Goal: Obtain resource: Obtain resource

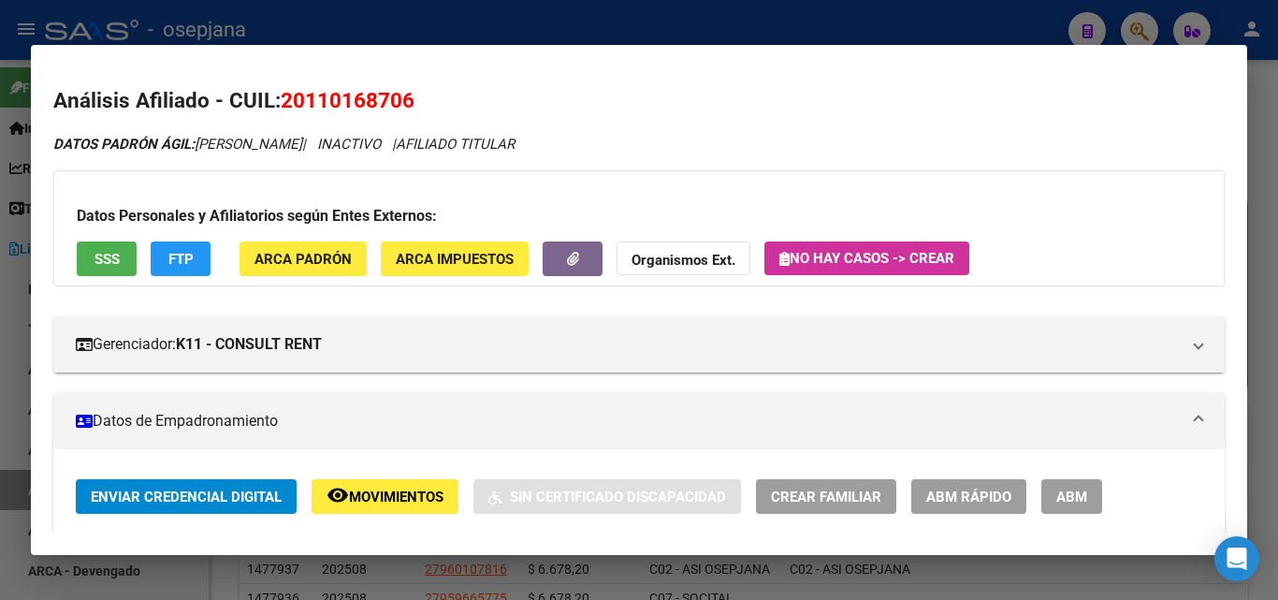
scroll to position [1280, 0]
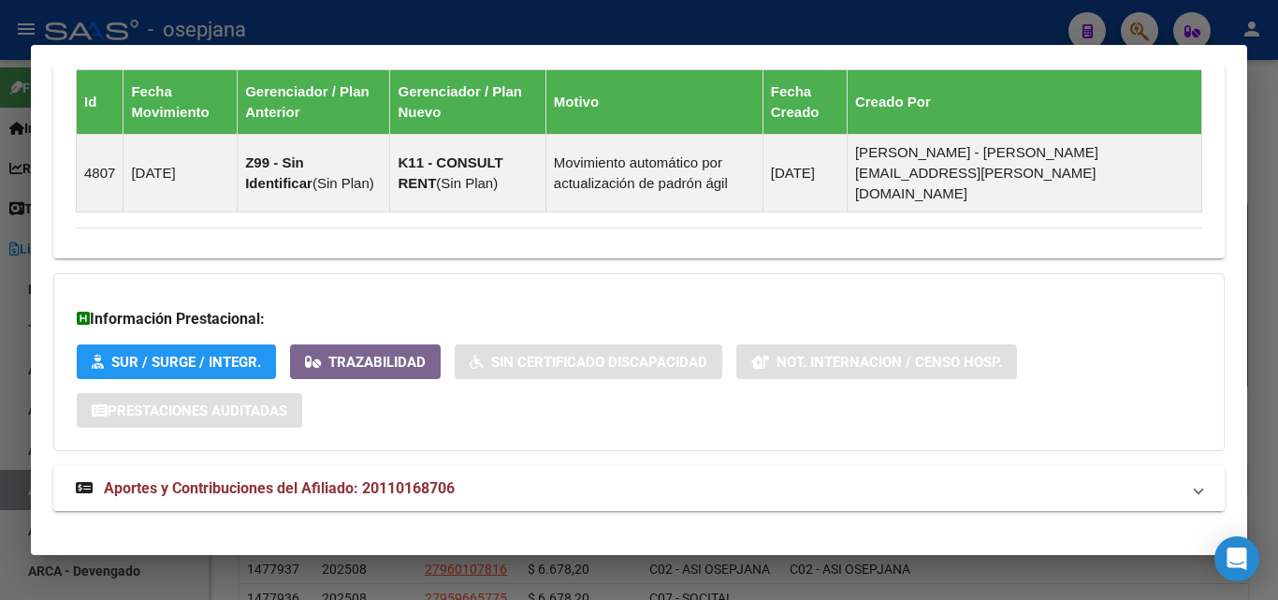
click at [948, 31] on div at bounding box center [639, 300] width 1278 height 600
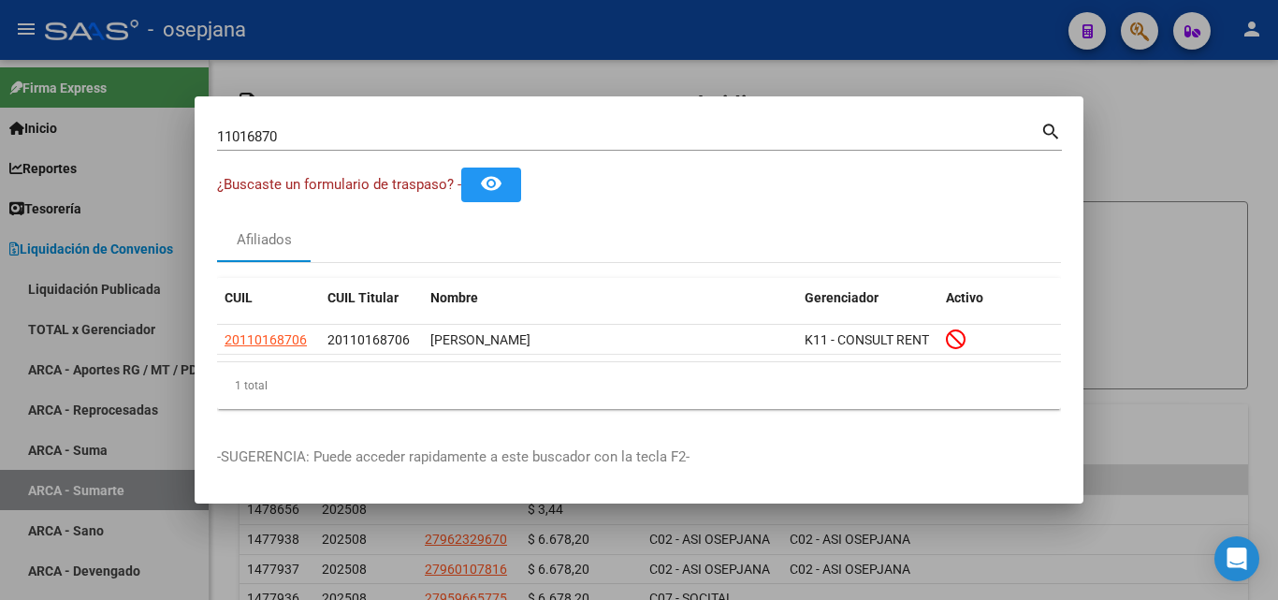
click at [888, 60] on div at bounding box center [639, 300] width 1278 height 600
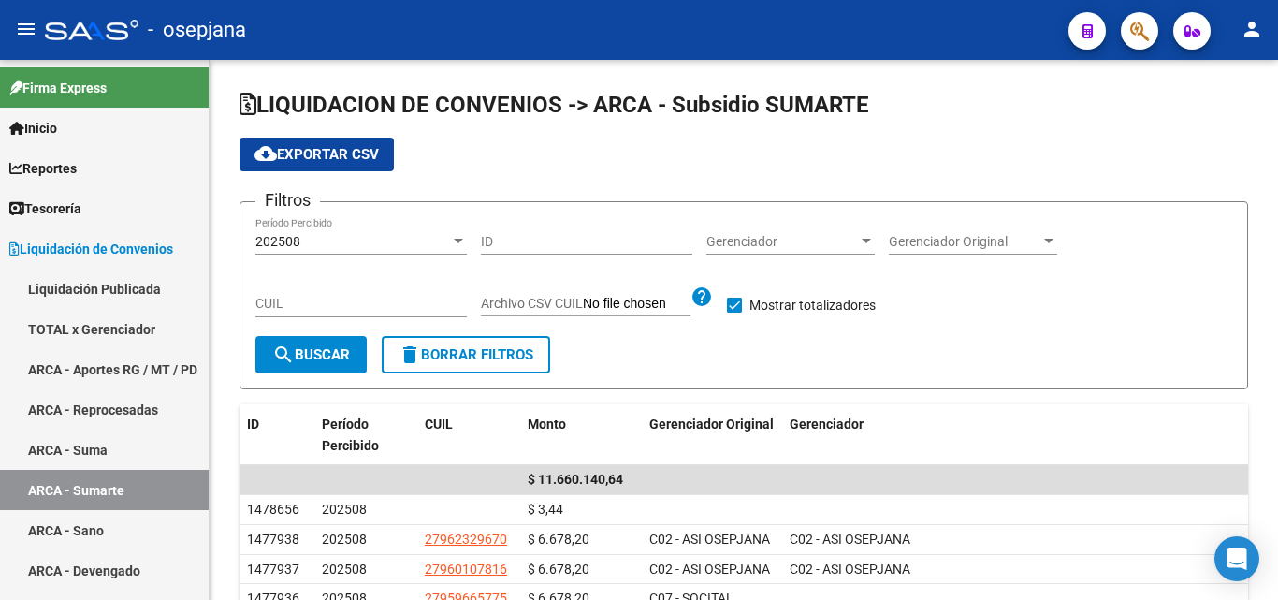
click at [1130, 30] on icon "button" at bounding box center [1139, 32] width 19 height 22
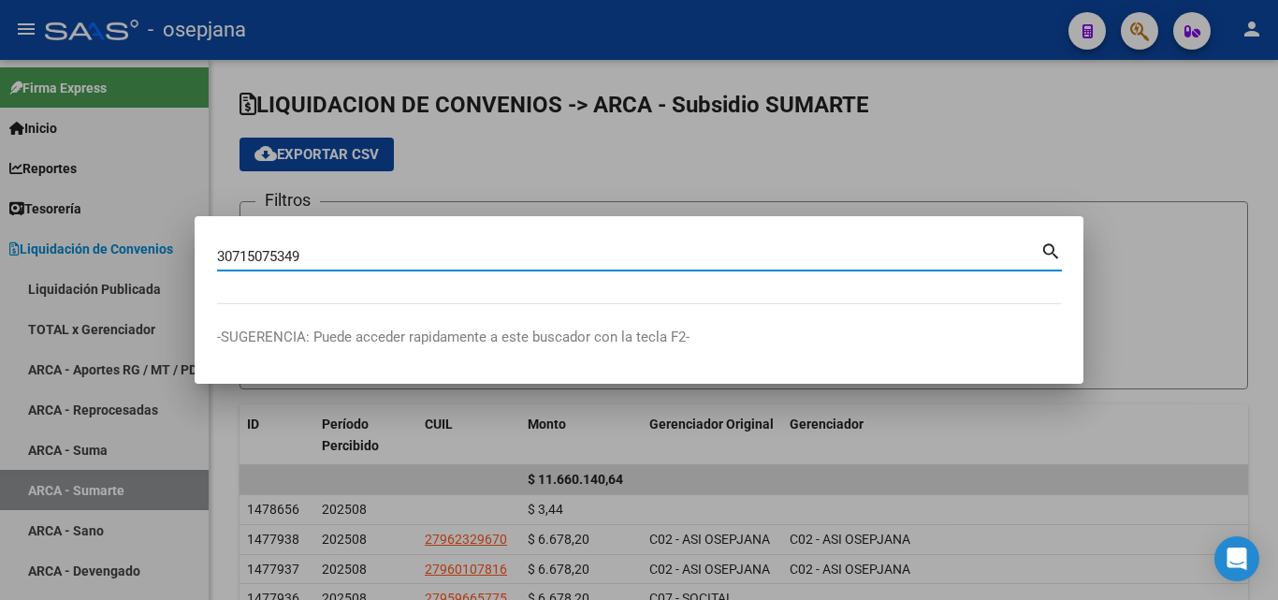
type input "30715075349"
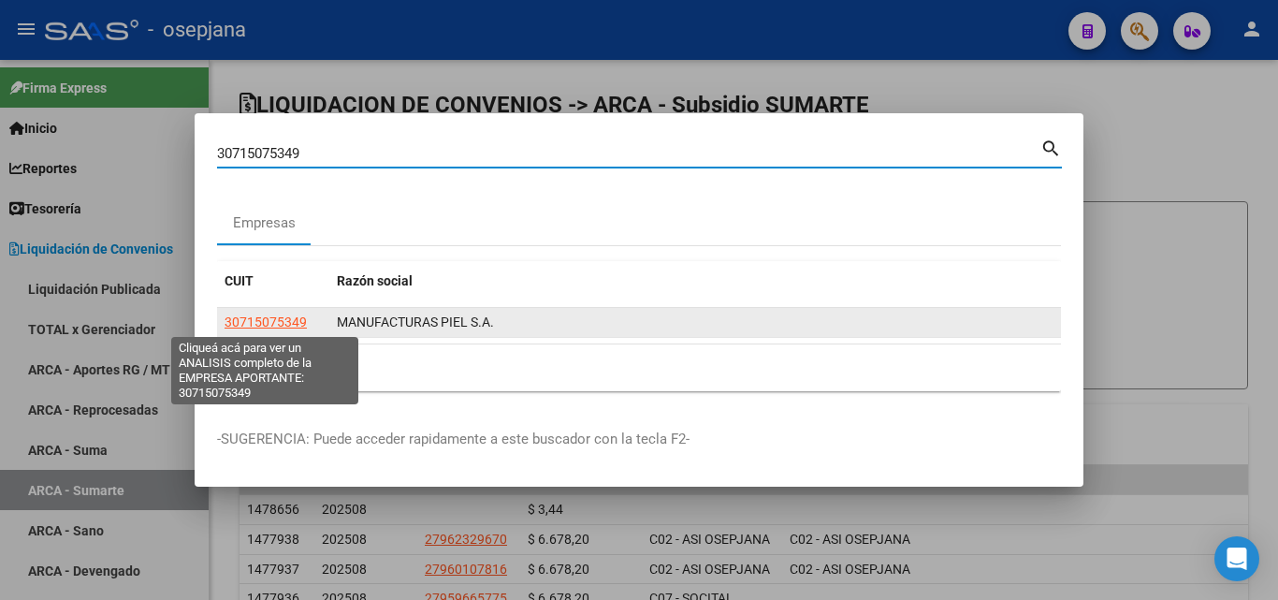
click at [280, 323] on span "30715075349" at bounding box center [266, 321] width 82 height 15
type textarea "30715075349"
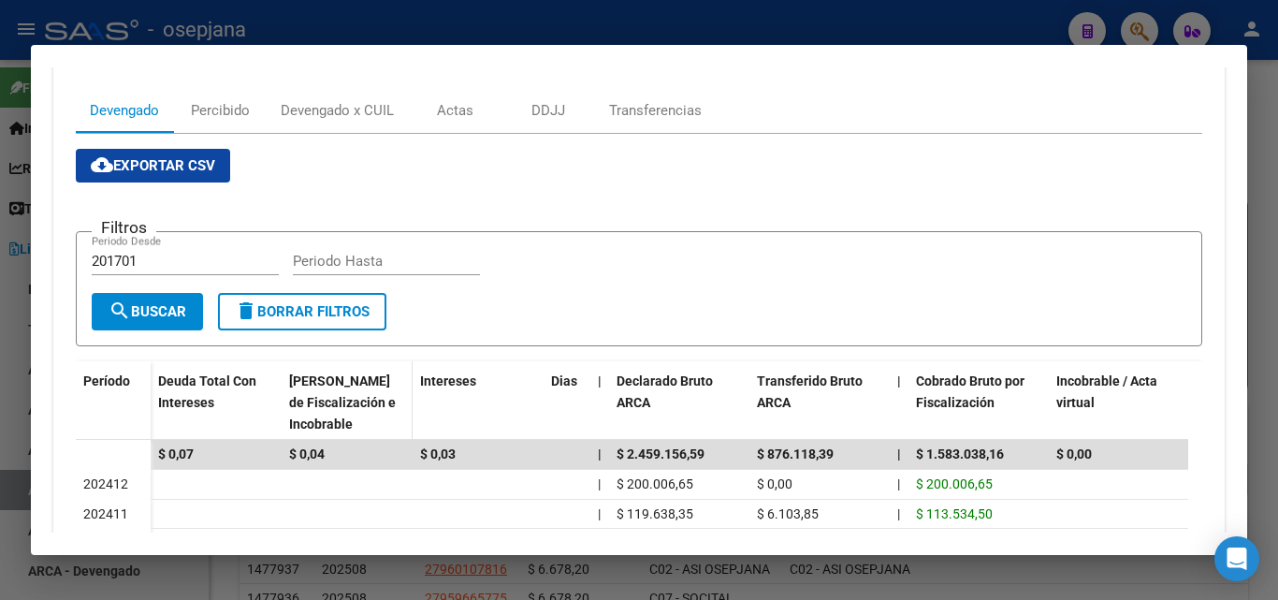
scroll to position [174, 0]
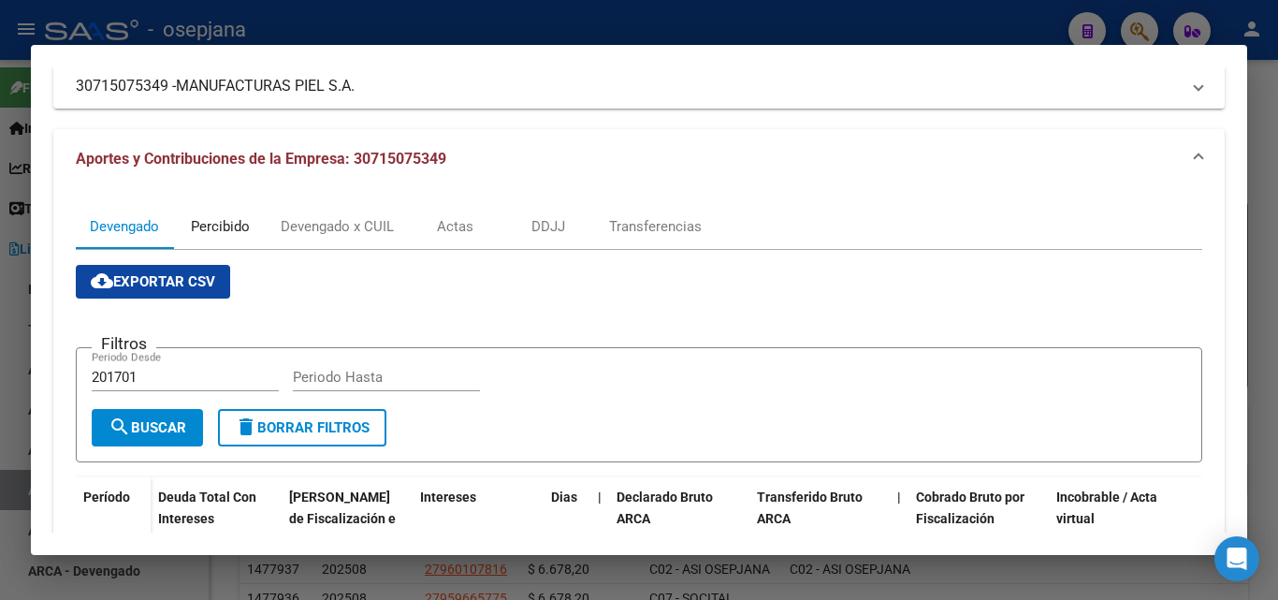
click at [225, 220] on div "Percibido" at bounding box center [220, 226] width 59 height 21
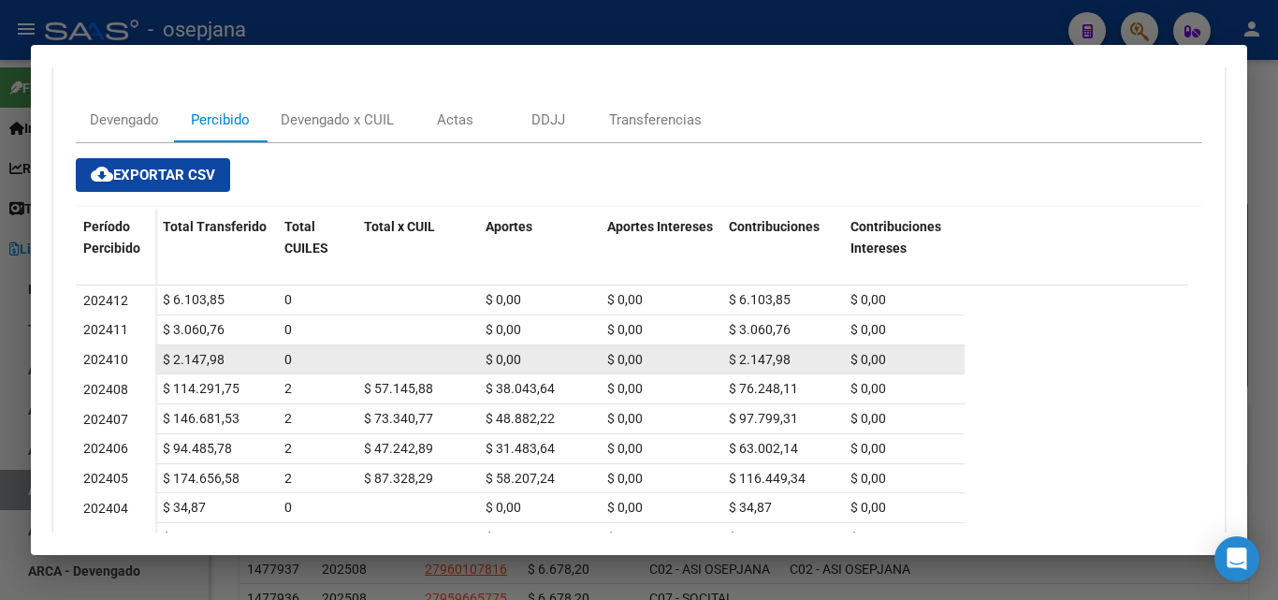
scroll to position [187, 0]
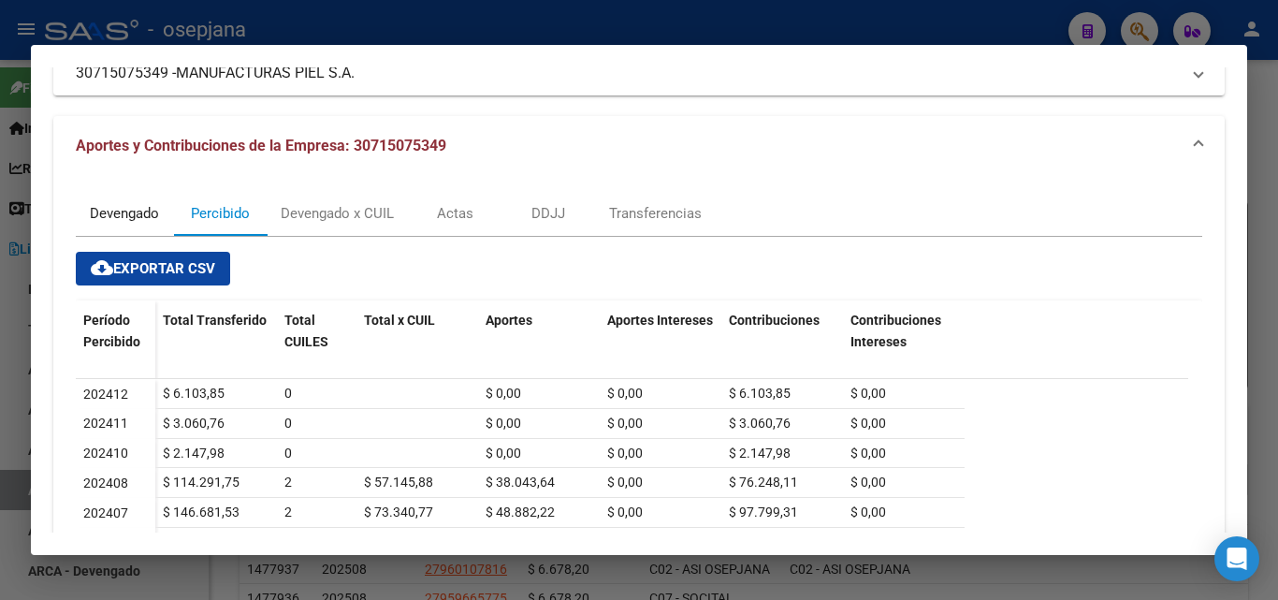
click at [143, 208] on div "Devengado" at bounding box center [124, 213] width 69 height 21
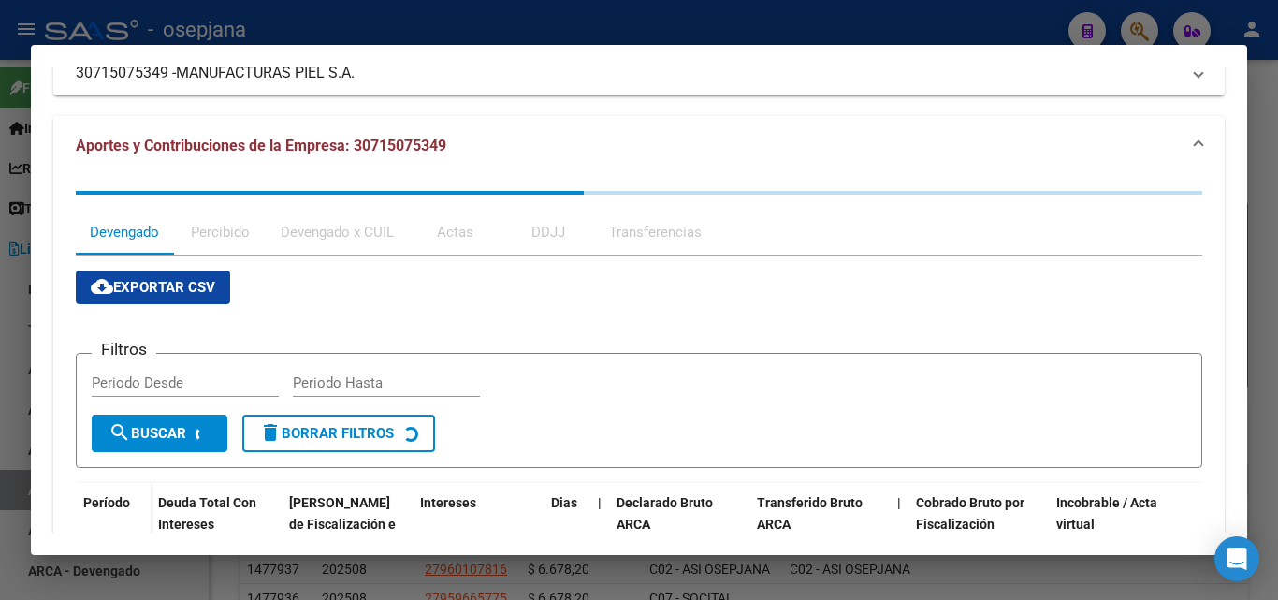
scroll to position [0, 0]
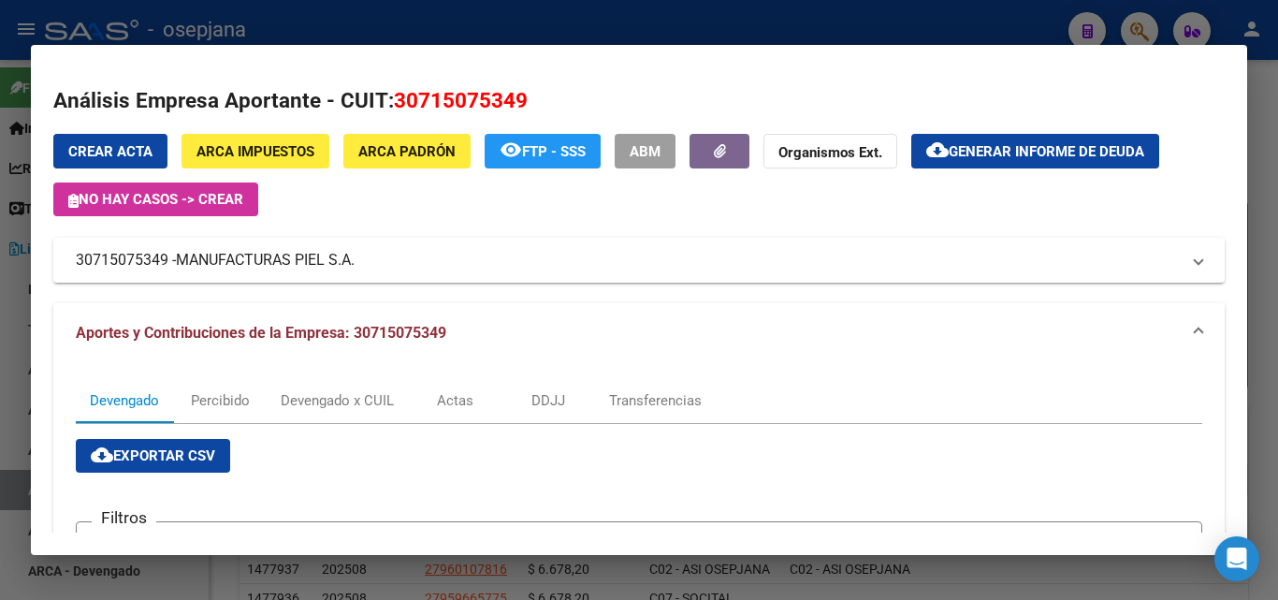
click at [1127, 148] on span "Generar informe de deuda" at bounding box center [1047, 151] width 196 height 17
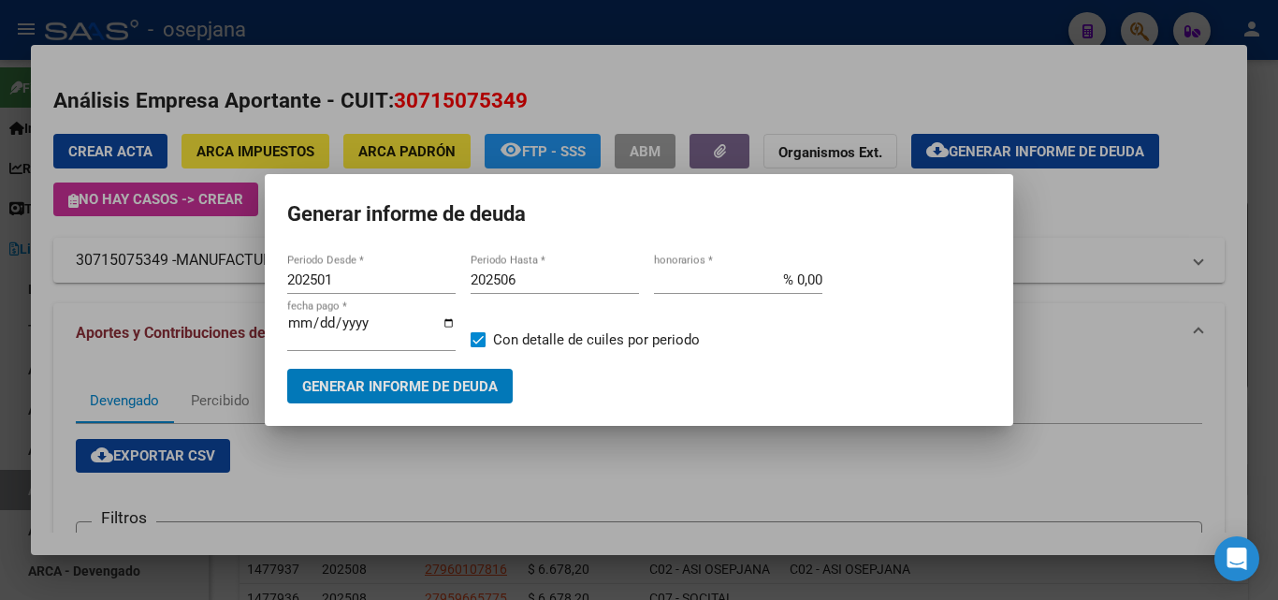
click at [453, 390] on span "Generar informe de deuda" at bounding box center [400, 386] width 196 height 17
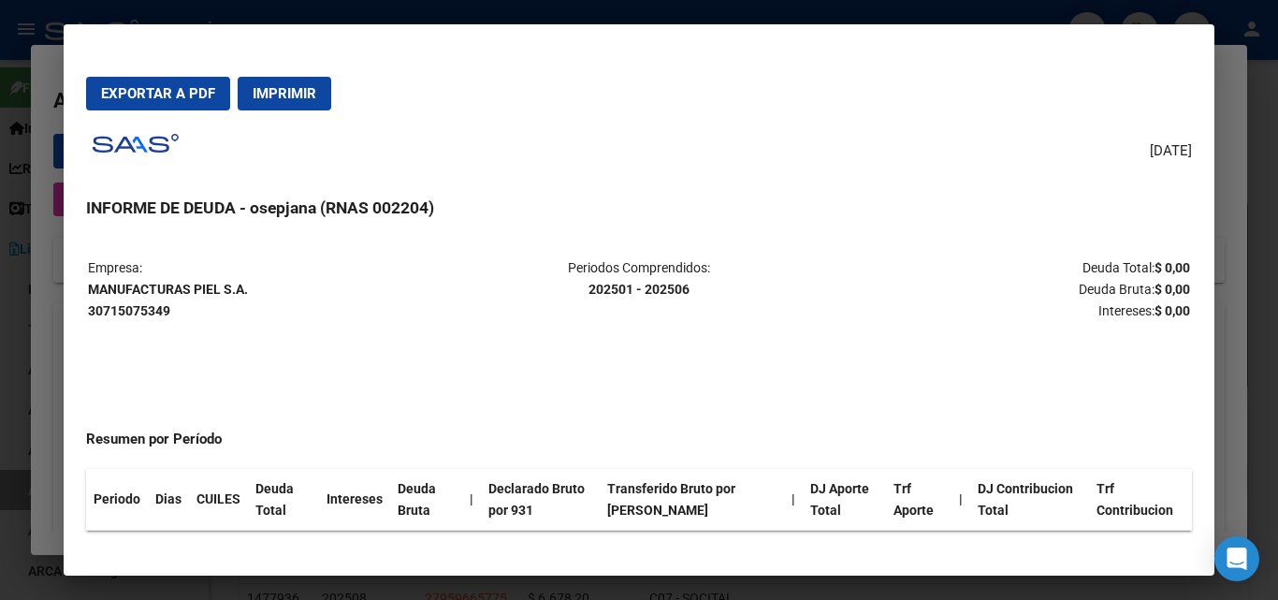
click at [749, 5] on div at bounding box center [639, 300] width 1278 height 600
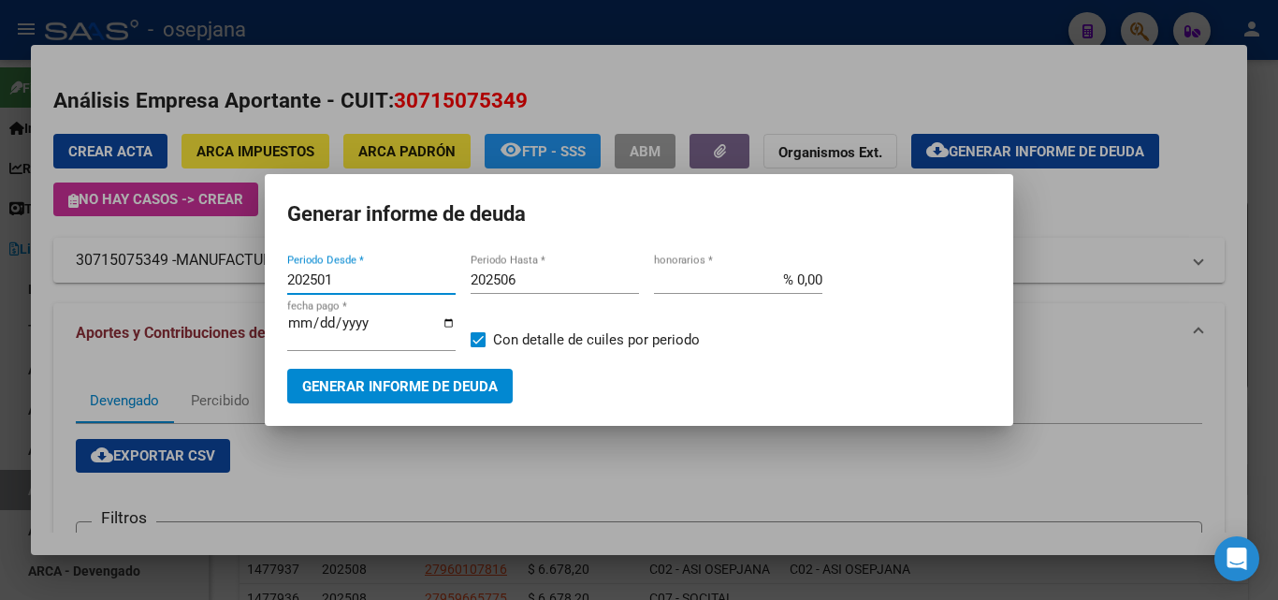
drag, startPoint x: 340, startPoint y: 279, endPoint x: 214, endPoint y: 277, distance: 125.4
click at [214, 277] on div "30715075349 Buscar (apellido, dni, cuil, nro traspaso, cuit, obra social) searc…" at bounding box center [639, 300] width 1278 height 600
type input "202001"
click at [452, 393] on span "Generar informe de deuda" at bounding box center [400, 386] width 196 height 17
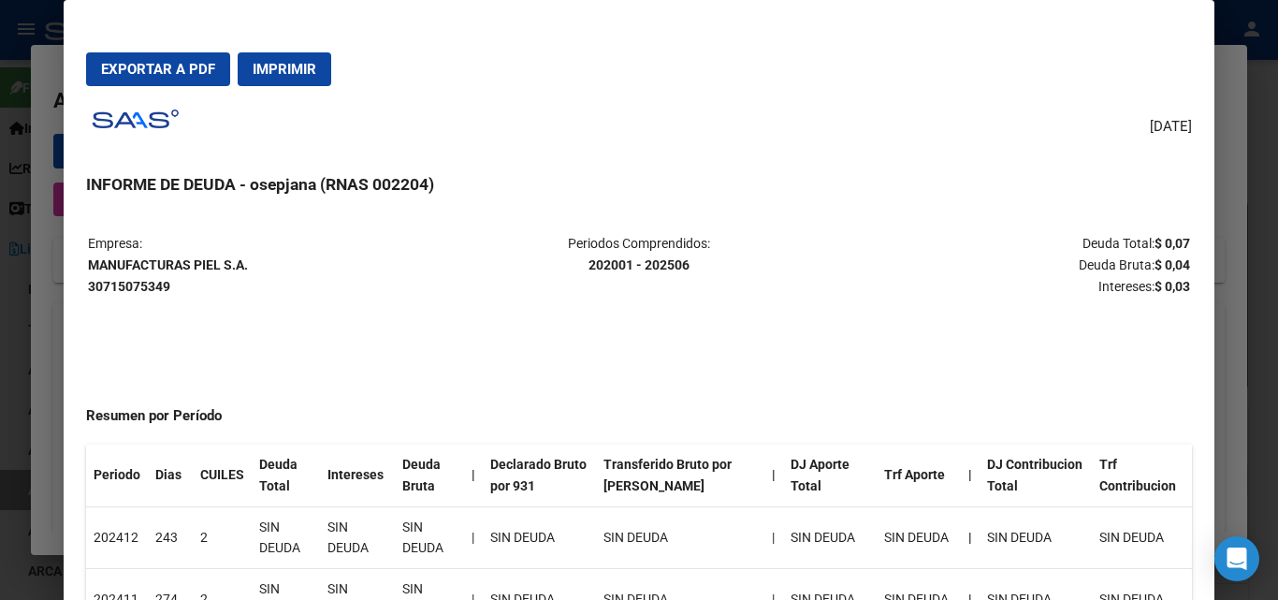
click at [1231, 112] on div at bounding box center [639, 300] width 1278 height 600
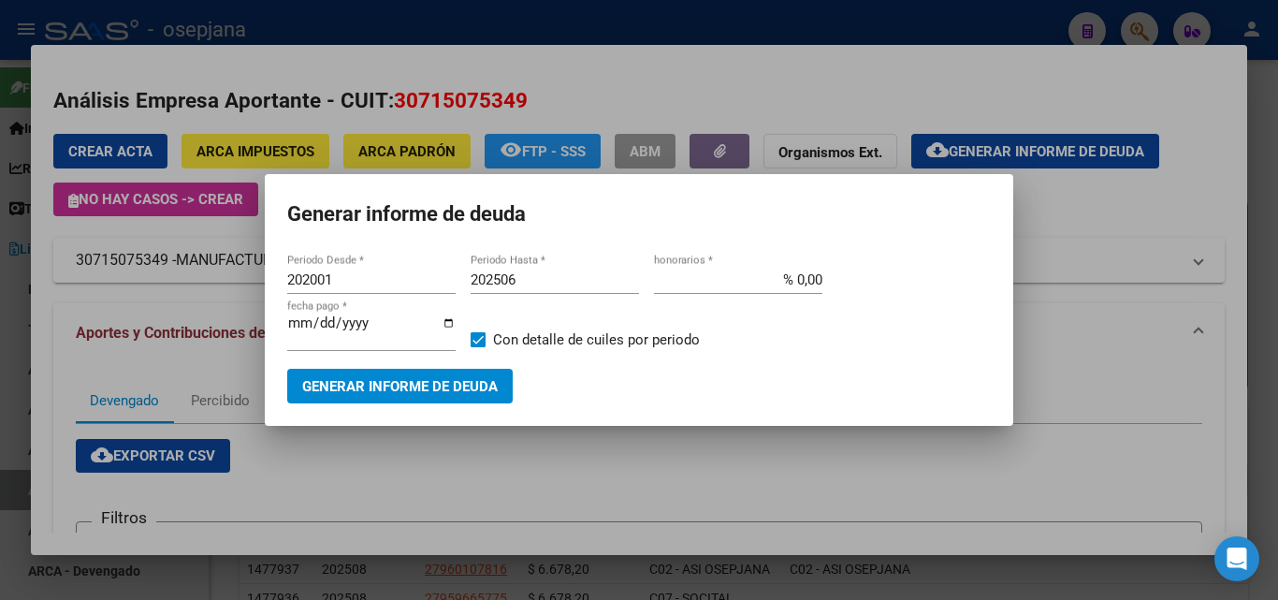
click at [1046, 253] on div at bounding box center [639, 300] width 1278 height 600
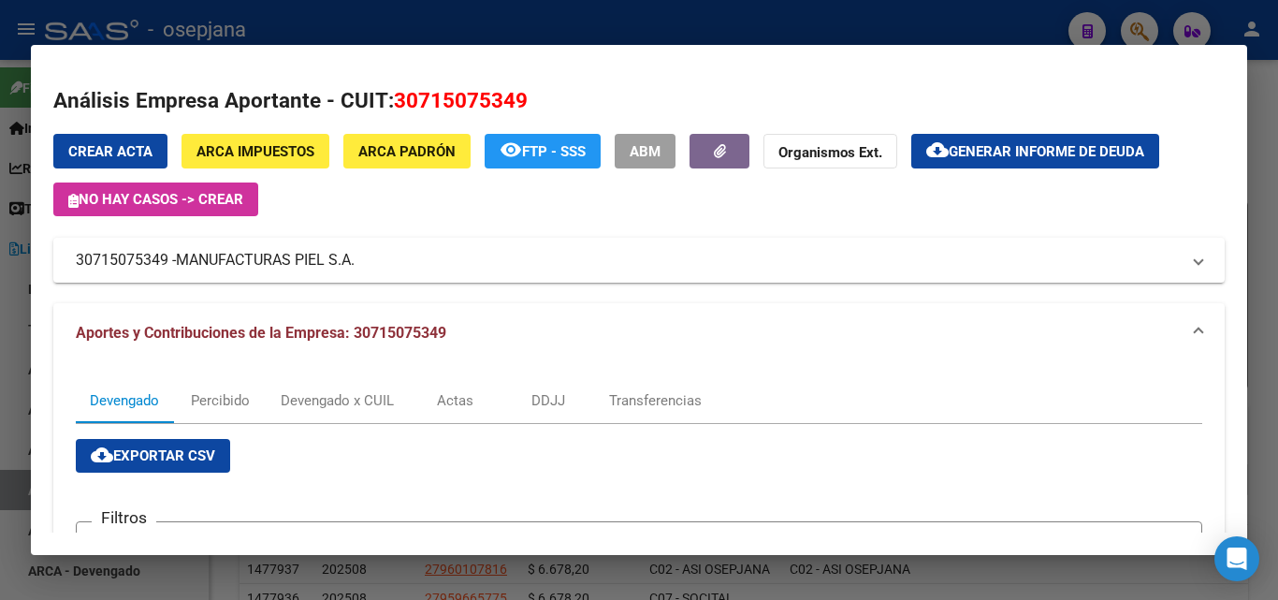
click at [925, 18] on div at bounding box center [639, 300] width 1278 height 600
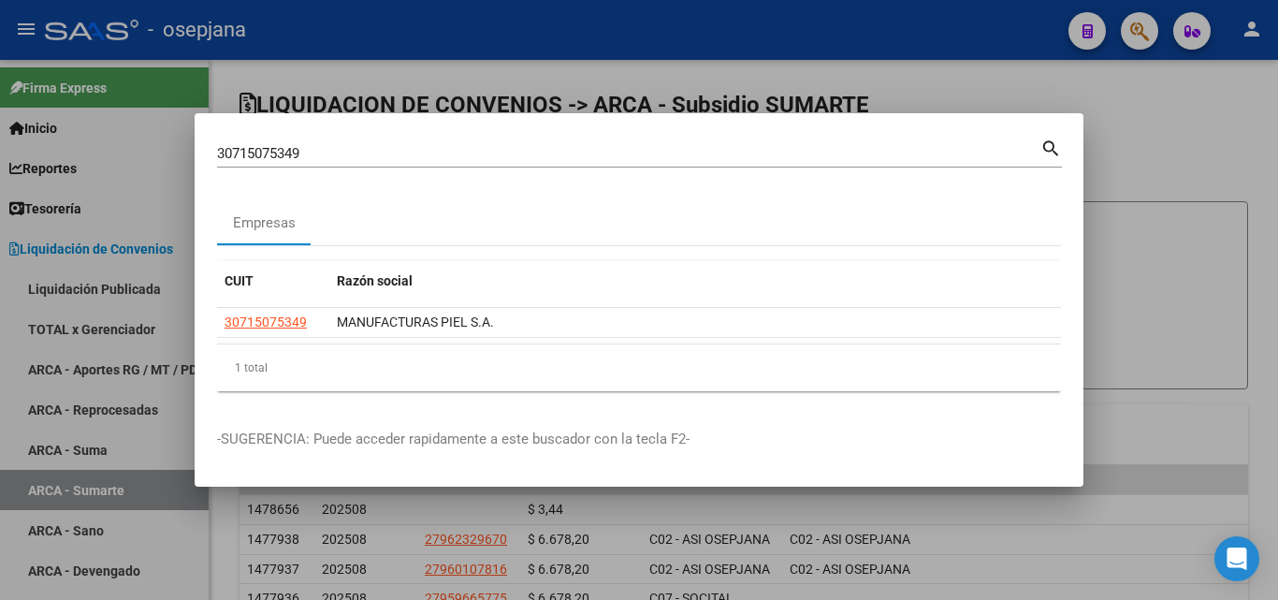
click at [935, 88] on div at bounding box center [639, 300] width 1278 height 600
